Goal: Task Accomplishment & Management: Use online tool/utility

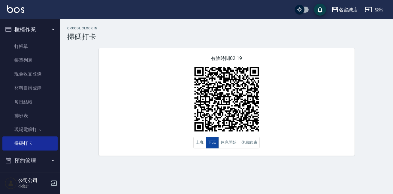
scroll to position [17, 0]
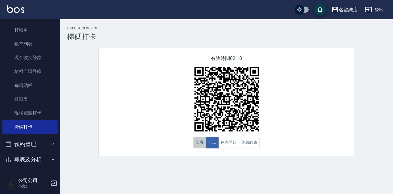
click at [202, 142] on button "上班" at bounding box center [199, 143] width 13 height 12
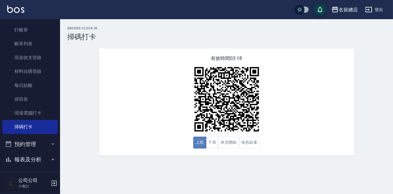
click at [202, 142] on button "上班" at bounding box center [199, 143] width 13 height 12
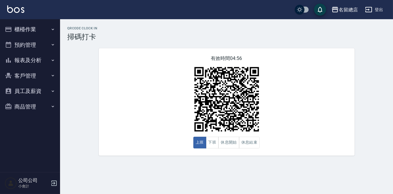
click at [260, 163] on div "QRcode Clock In 掃碼打卡 有效時間 04:56 上班 下班 休息開始 休息結束" at bounding box center [196, 97] width 393 height 194
click at [53, 59] on icon "button" at bounding box center [52, 60] width 5 height 5
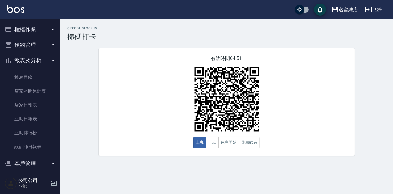
click at [71, 119] on div "QRcode Clock In 掃碼打卡 有效時間 04:51 上班 下班 休息開始 休息結束" at bounding box center [226, 90] width 333 height 129
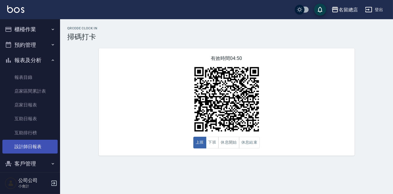
click at [29, 143] on link "設計師日報表" at bounding box center [29, 147] width 55 height 14
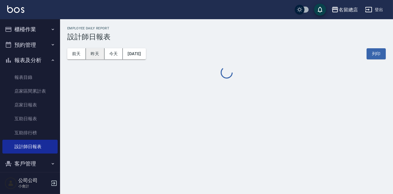
click at [98, 56] on button "昨天" at bounding box center [95, 53] width 19 height 11
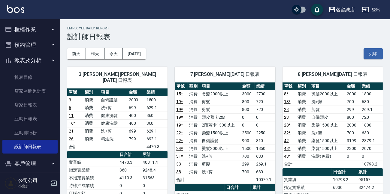
scroll to position [27, 0]
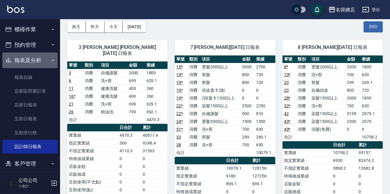
click at [51, 62] on icon "button" at bounding box center [52, 60] width 5 height 5
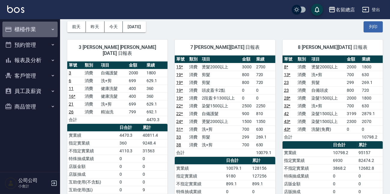
click at [50, 31] on button "櫃檯作業" at bounding box center [29, 30] width 55 height 16
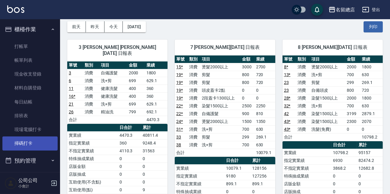
click at [31, 146] on link "掃碼打卡" at bounding box center [29, 144] width 55 height 14
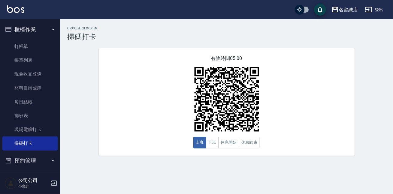
click at [50, 29] on icon "button" at bounding box center [52, 29] width 5 height 5
